Goal: Find specific page/section: Find specific page/section

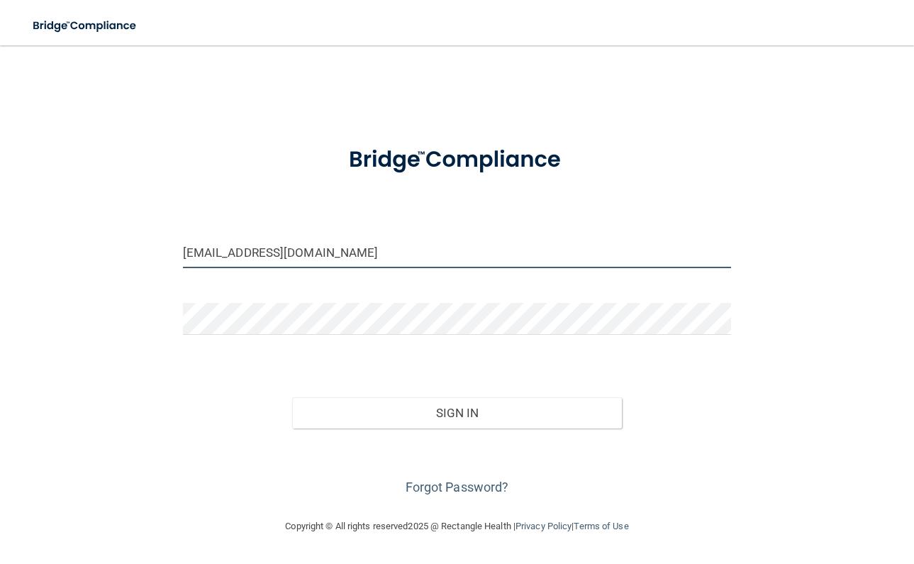
click at [304, 252] on input "[EMAIL_ADDRESS][DOMAIN_NAME]" at bounding box center [457, 252] width 549 height 32
type input "[EMAIL_ADDRESS][DOMAIN_NAME]"
click at [378, 435] on div "Forgot Password?" at bounding box center [457, 463] width 570 height 71
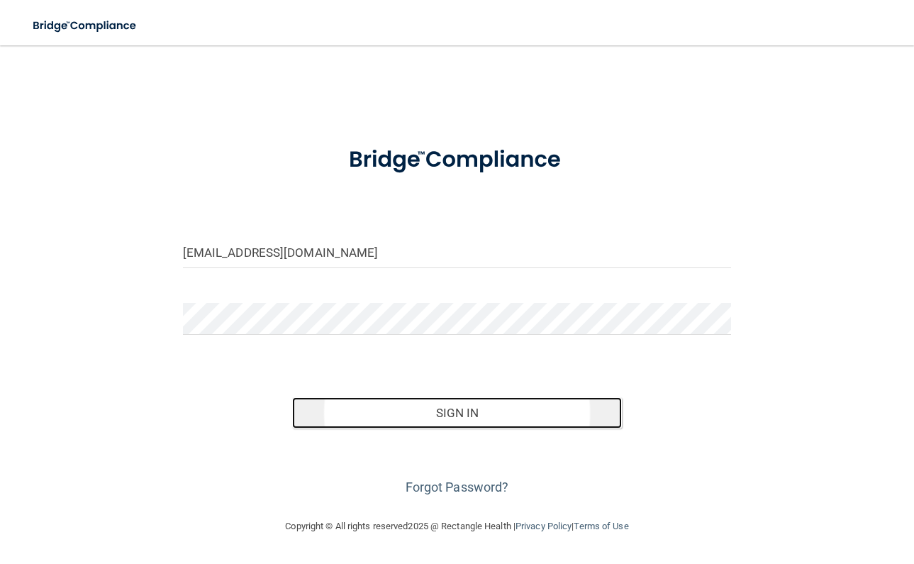
click at [381, 408] on button "Sign In" at bounding box center [456, 412] width 329 height 31
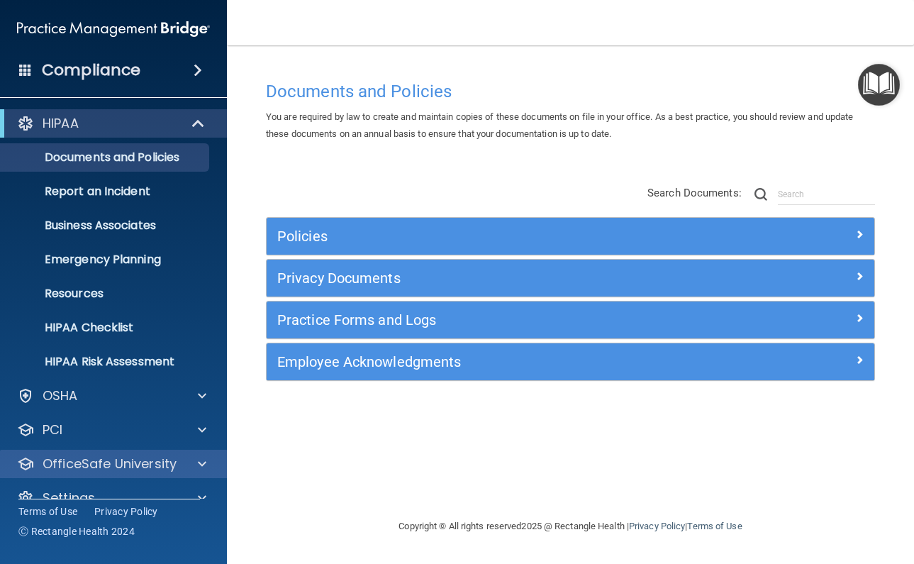
scroll to position [25, 0]
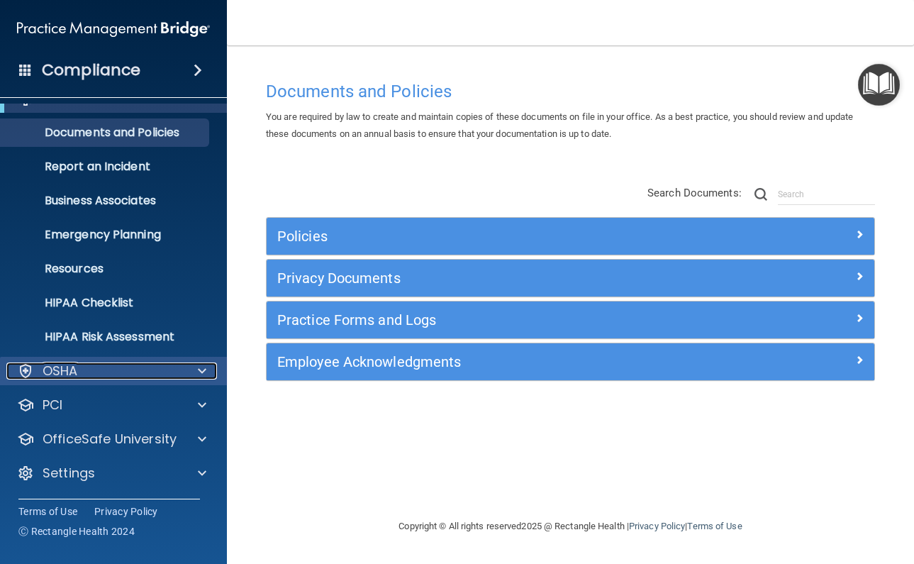
click at [201, 371] on span at bounding box center [202, 370] width 9 height 17
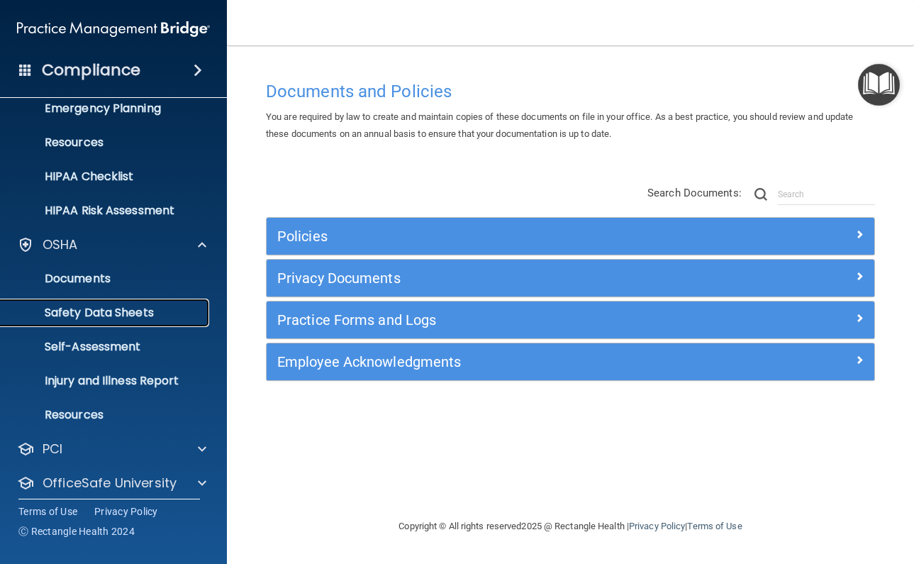
click at [131, 306] on p "Safety Data Sheets" at bounding box center [106, 313] width 194 height 14
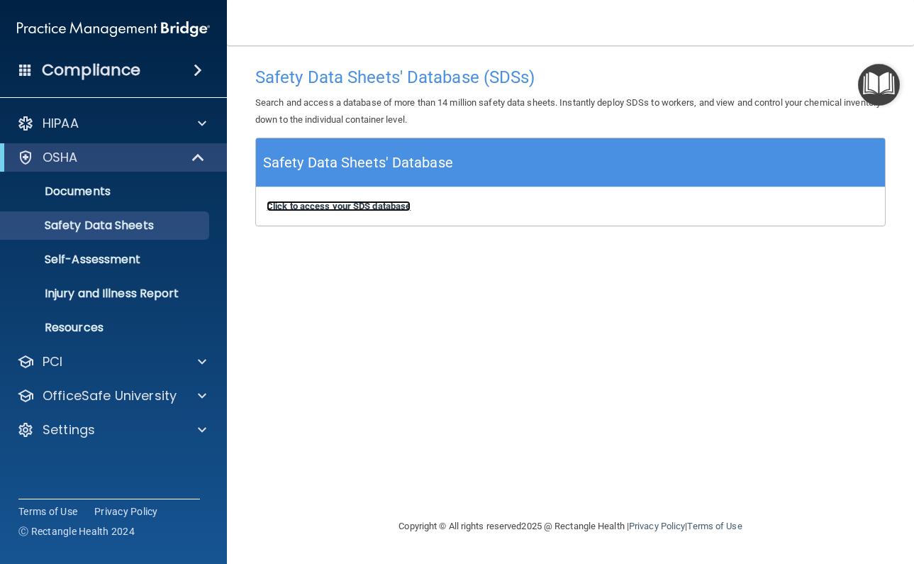
click at [338, 203] on b "Click to access your SDS database" at bounding box center [339, 206] width 144 height 11
click at [162, 33] on img at bounding box center [113, 29] width 193 height 28
click at [152, 23] on img at bounding box center [113, 29] width 193 height 28
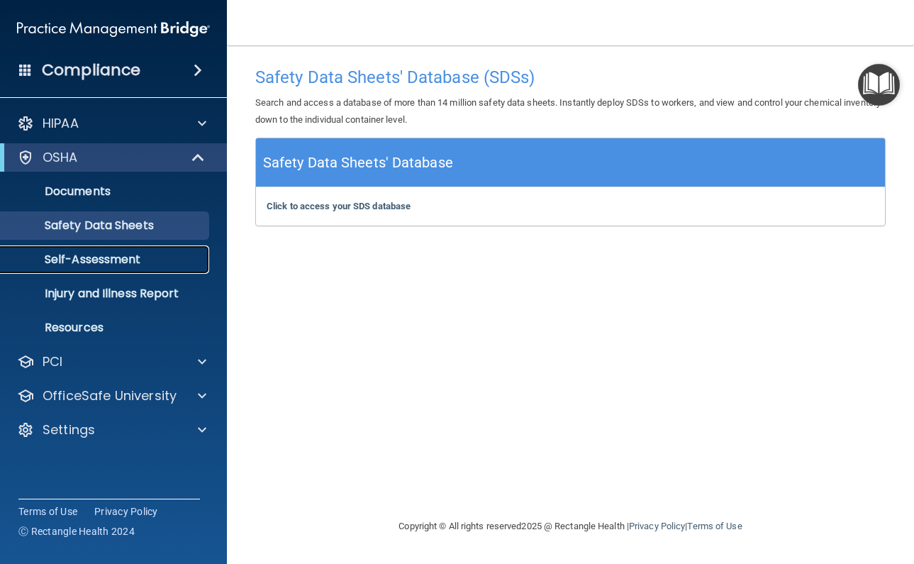
click at [106, 267] on p "Self-Assessment" at bounding box center [106, 259] width 194 height 14
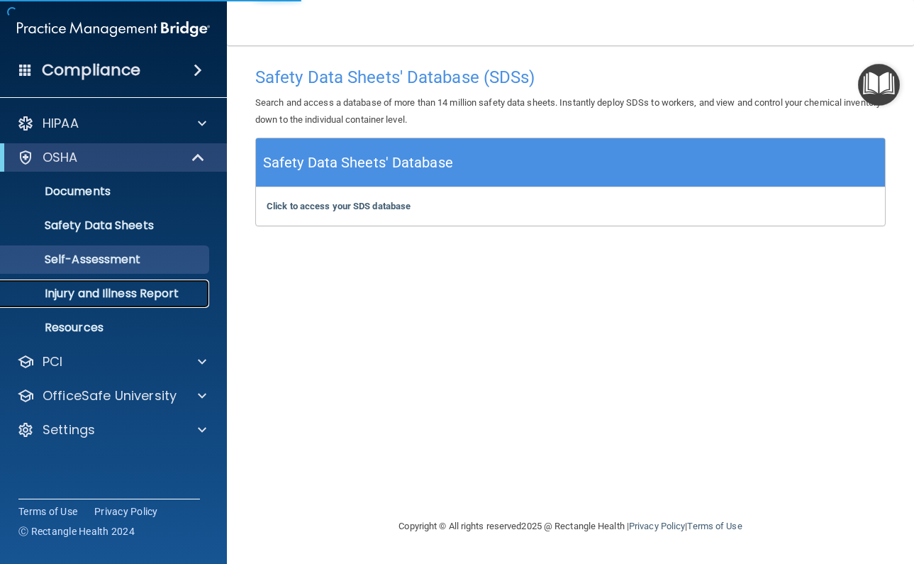
click at [108, 293] on p "Injury and Illness Report" at bounding box center [106, 293] width 194 height 14
